Goal: Information Seeking & Learning: Compare options

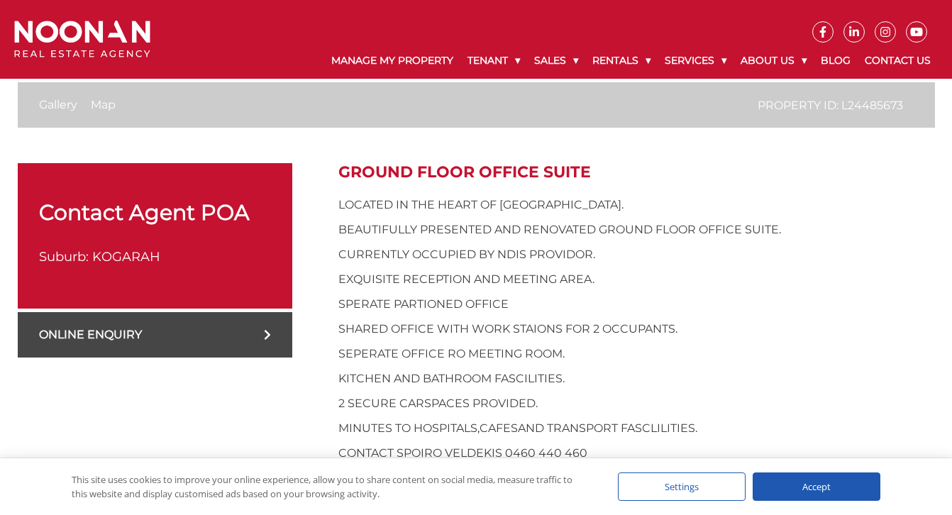
scroll to position [426, 0]
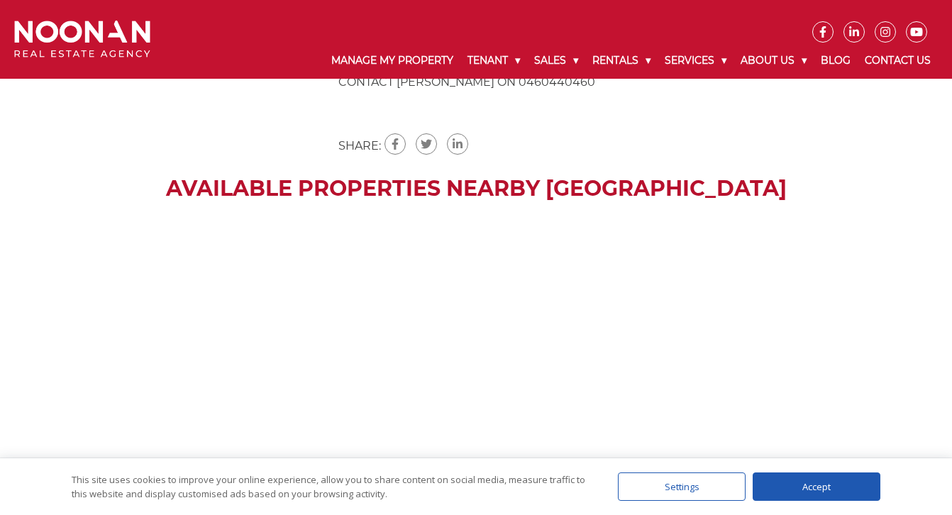
scroll to position [940, 0]
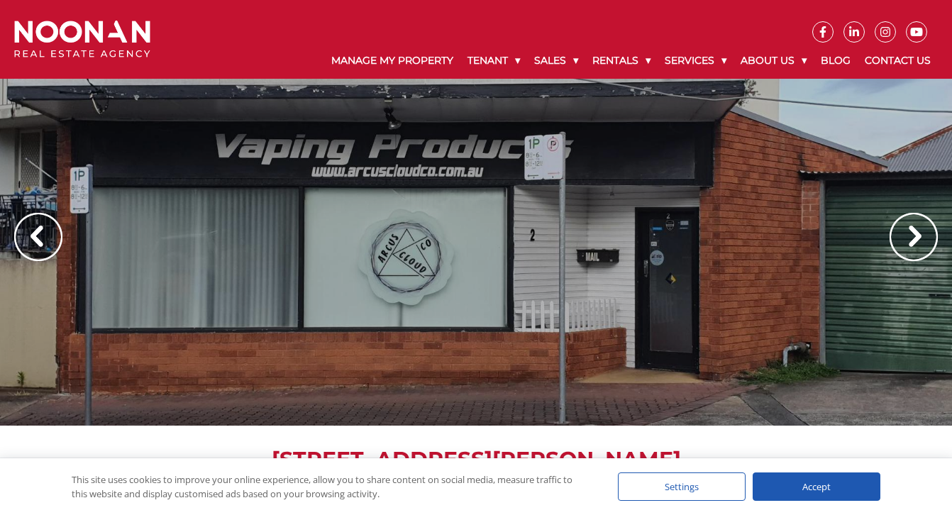
click at [921, 242] on img at bounding box center [914, 237] width 48 height 48
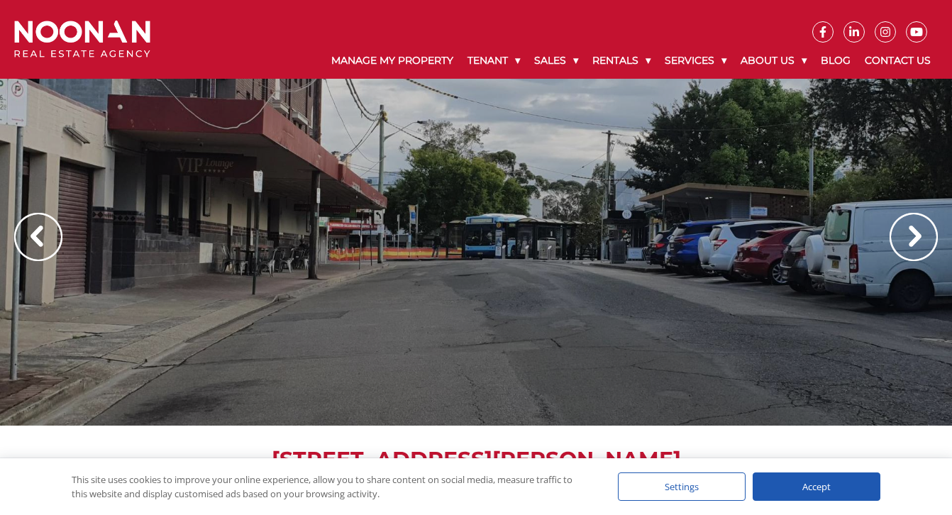
click at [921, 242] on img at bounding box center [914, 237] width 48 height 48
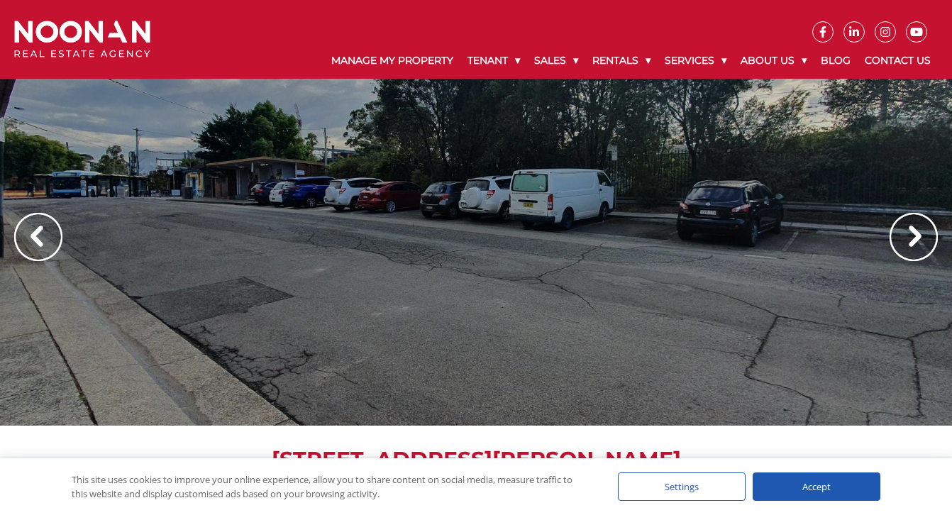
click at [921, 242] on img at bounding box center [914, 237] width 48 height 48
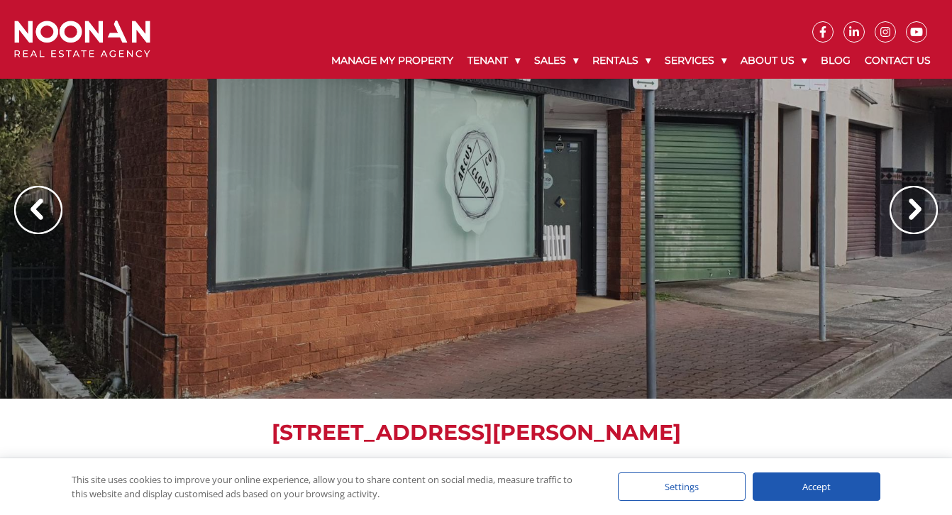
scroll to position [41, 0]
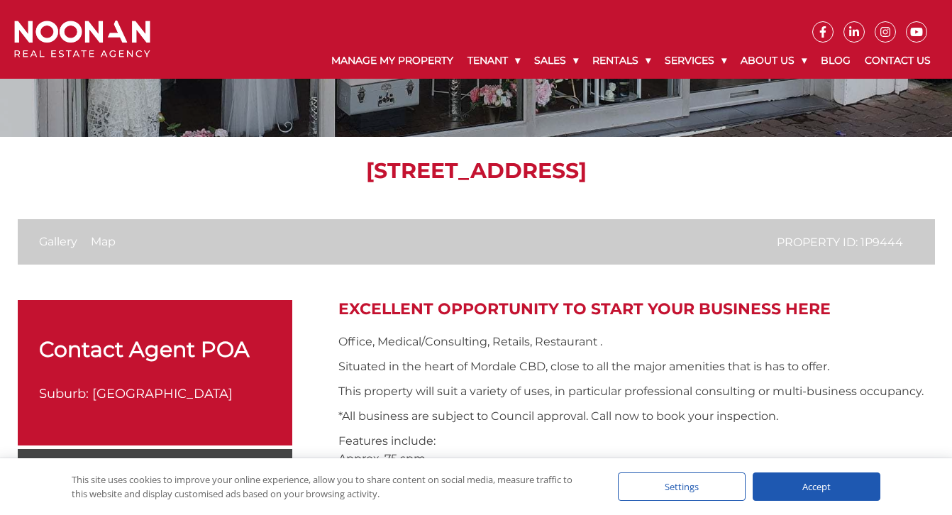
scroll to position [283, 0]
